Goal: Task Accomplishment & Management: Manage account settings

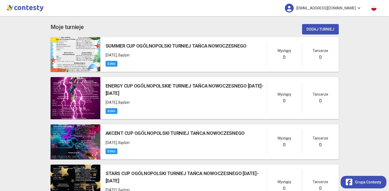
click at [362, 8] on link "ottnakcentcup@interia.pl" at bounding box center [322, 8] width 87 height 16
click at [333, 24] on link "Wyloguj" at bounding box center [324, 24] width 52 height 10
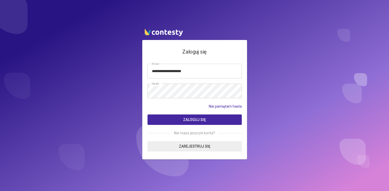
type input "**********"
click at [205, 121] on span "Zaloguj się" at bounding box center [194, 120] width 23 height 4
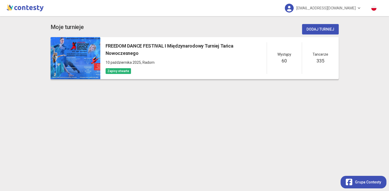
click at [154, 43] on h5 "FREEDOM DANCE FESTIVAL I Międzynarodowy Turniej Tańca Nowoczesnego" at bounding box center [186, 49] width 161 height 15
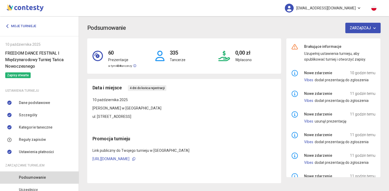
click at [356, 10] on link "freedom.cup@interia.pl" at bounding box center [322, 8] width 87 height 16
click at [306, 26] on link "Wyloguj" at bounding box center [326, 24] width 52 height 10
